Goal: Complete application form

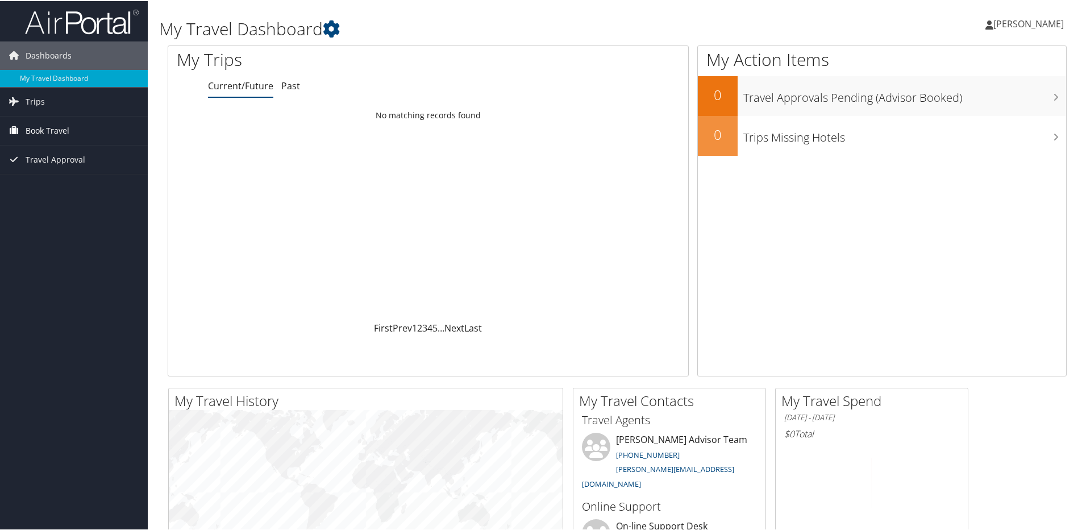
click at [66, 129] on span "Book Travel" at bounding box center [48, 129] width 44 height 28
click at [79, 182] on link "Book/Manage Online Trips" at bounding box center [74, 186] width 148 height 17
click at [74, 189] on link "Book/Manage Online Trips" at bounding box center [74, 186] width 148 height 17
click at [64, 188] on link "Book/Manage Online Trips" at bounding box center [74, 186] width 148 height 17
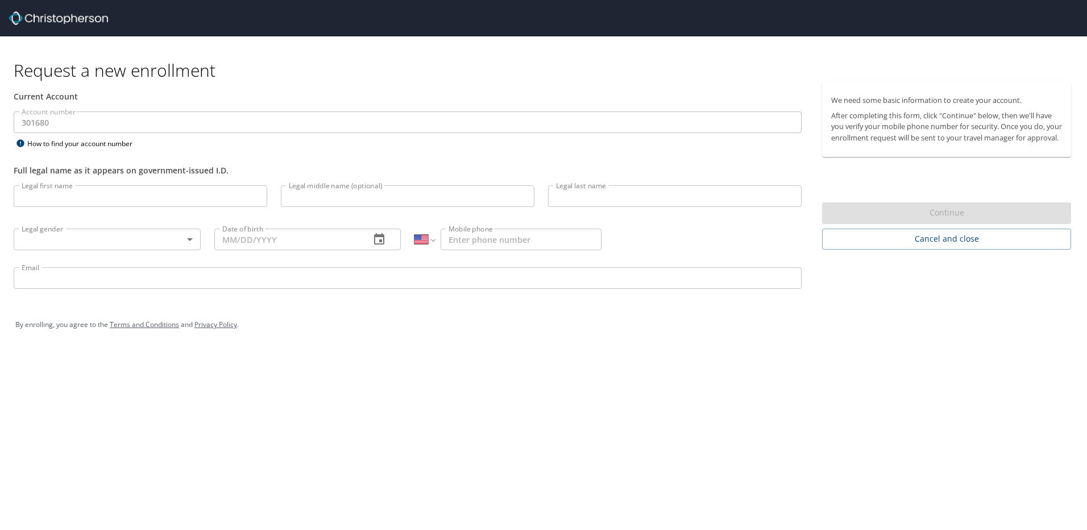
select select "US"
click at [194, 205] on input "Legal first name" at bounding box center [140, 196] width 253 height 22
type input "[PERSON_NAME] [PERSON_NAME] III"
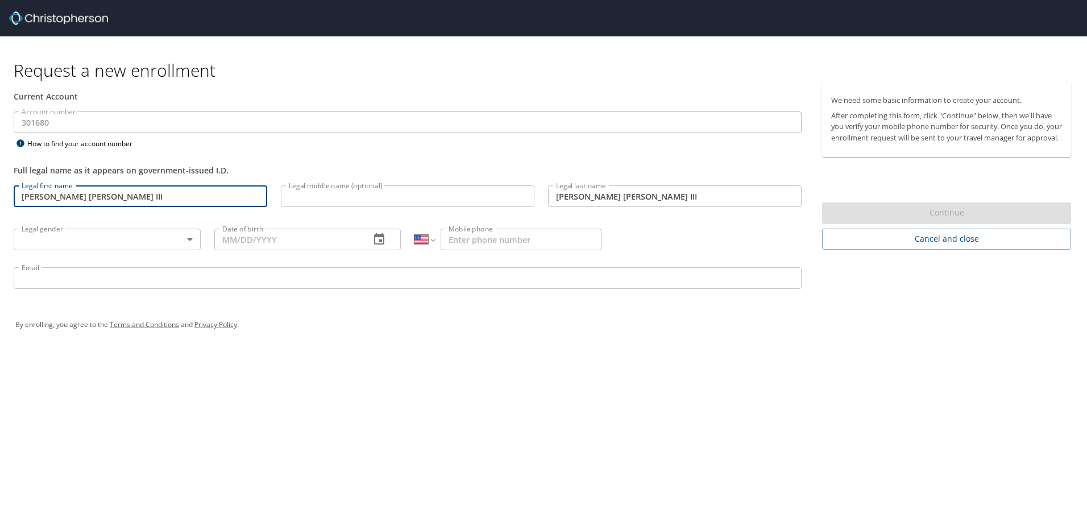
type input "[EMAIL_ADDRESS][PERSON_NAME][DOMAIN_NAME]"
drag, startPoint x: 155, startPoint y: 197, endPoint x: 52, endPoint y: 199, distance: 102.3
click at [52, 199] on input "[PERSON_NAME] [PERSON_NAME] III" at bounding box center [140, 196] width 253 height 22
type input "[PERSON_NAME]"
click at [613, 195] on input "[PERSON_NAME] [PERSON_NAME] III" at bounding box center [674, 196] width 253 height 22
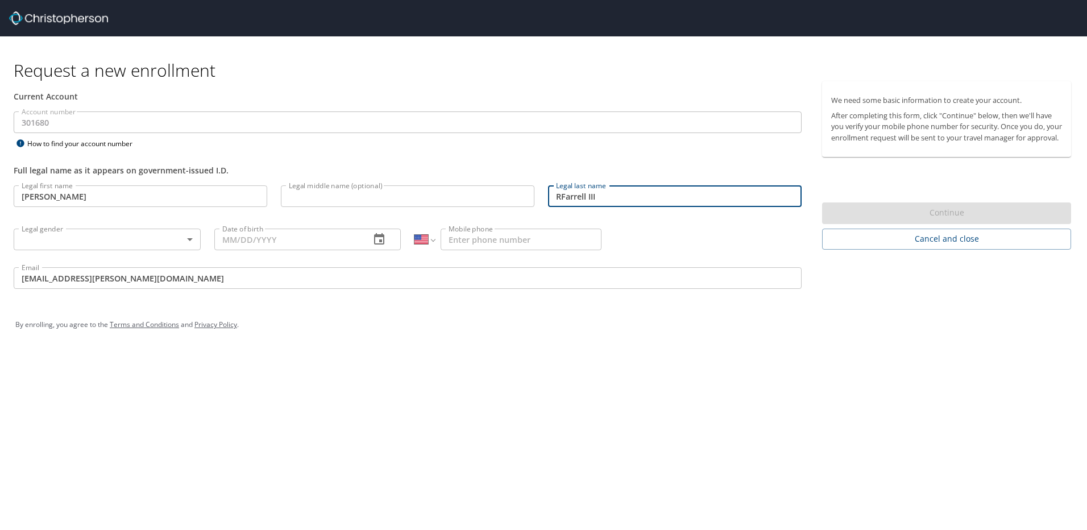
type input "[PERSON_NAME]"
